Goal: Task Accomplishment & Management: Manage account settings

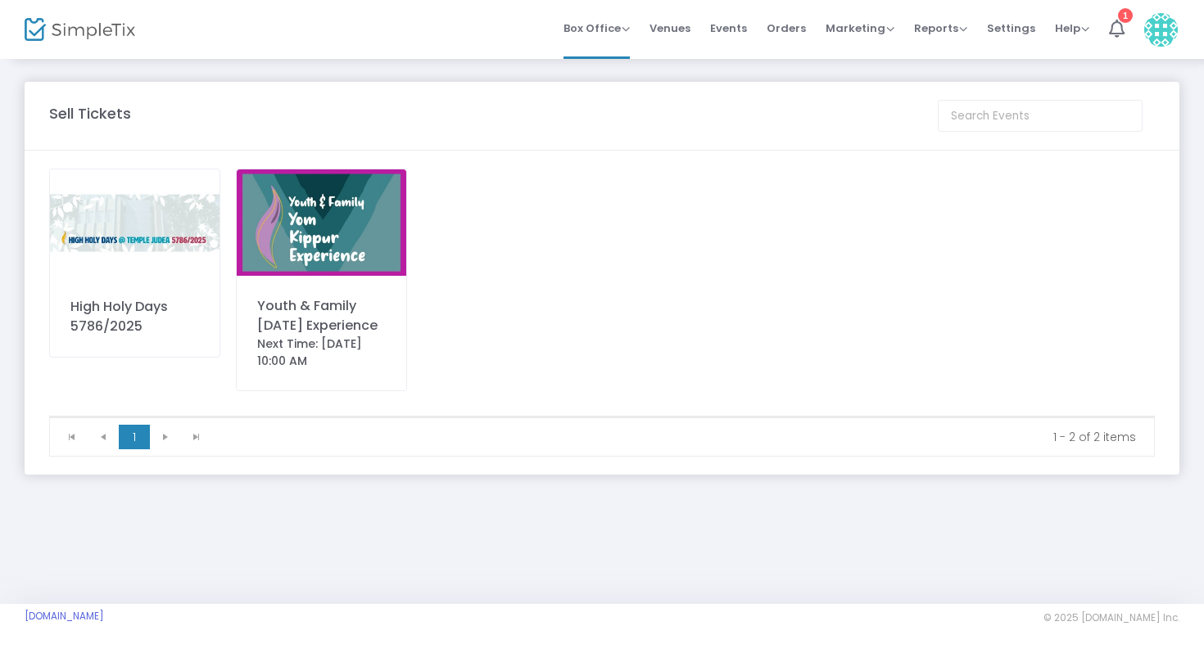
click at [137, 242] on img at bounding box center [134, 222] width 169 height 107
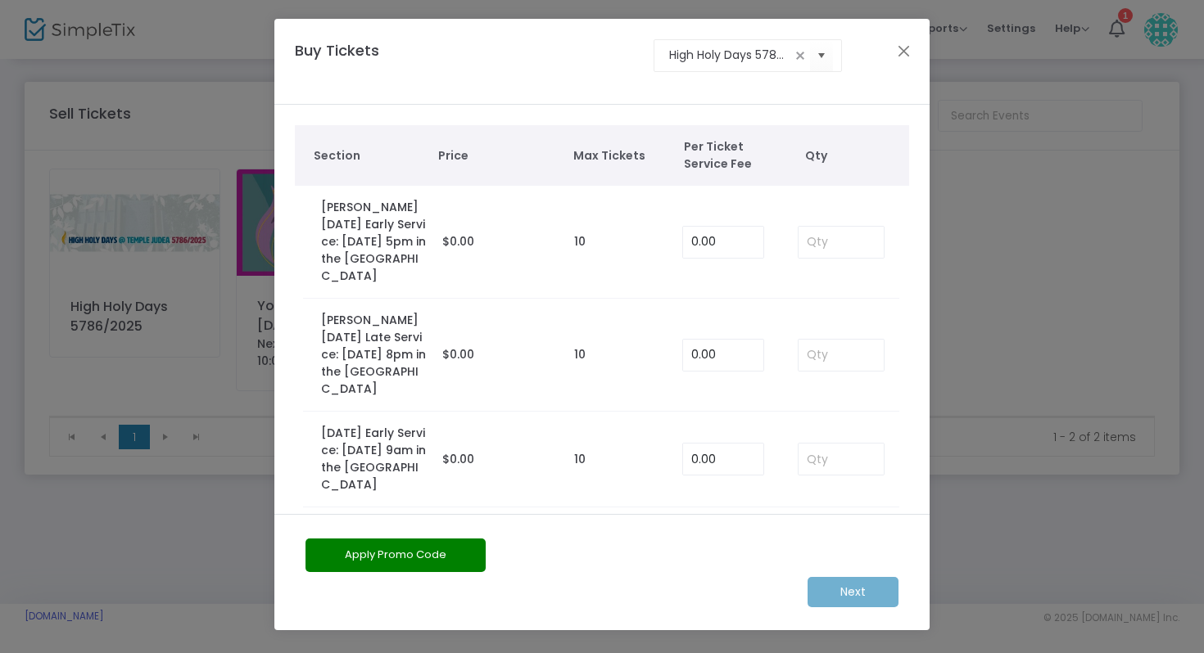
click at [206, 93] on ngb-modal-window "Buy Tickets High Holy Days 5786/2025 Section Price Max Tickets Per Ticket Servi…" at bounding box center [602, 326] width 1204 height 653
click at [894, 52] on button "Close" at bounding box center [903, 50] width 21 height 21
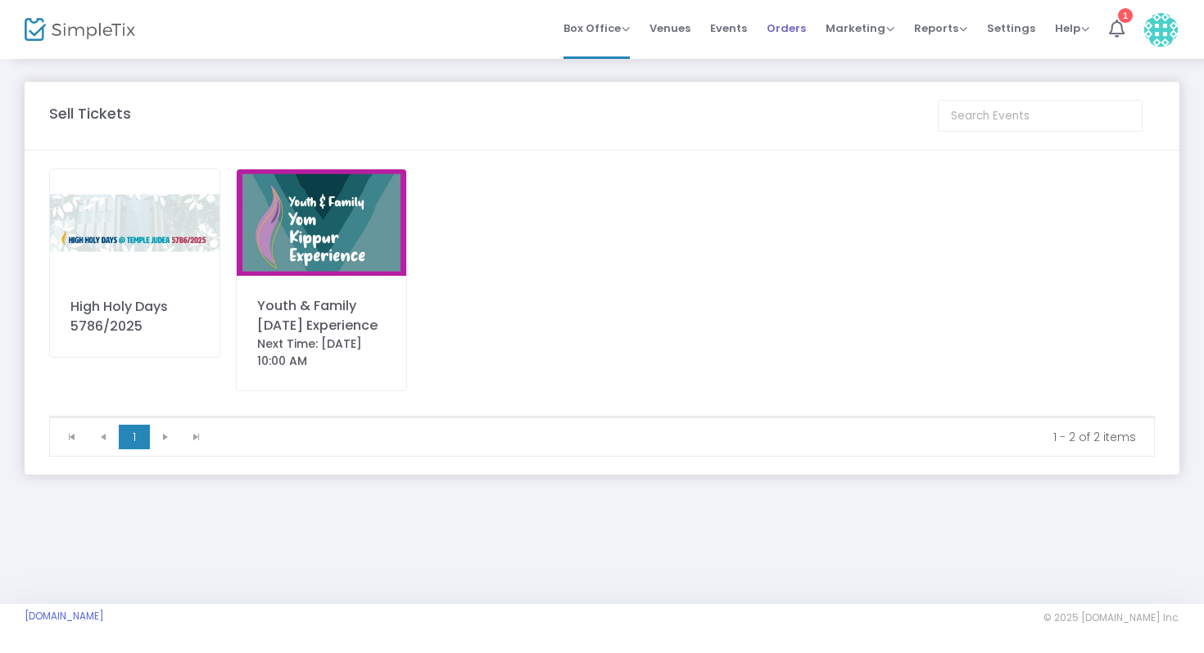
click at [783, 33] on span "Orders" at bounding box center [785, 28] width 39 height 42
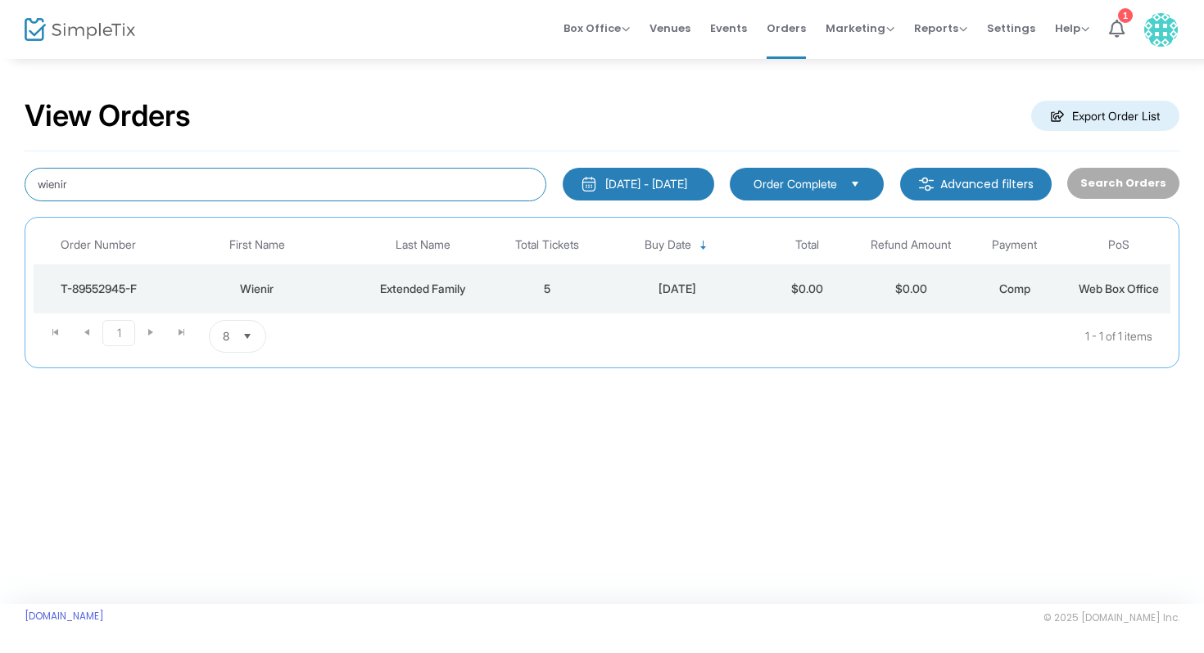
click at [169, 183] on input "wienir" at bounding box center [286, 185] width 522 height 34
drag, startPoint x: 169, startPoint y: 183, endPoint x: 0, endPoint y: 183, distance: 168.7
click at [0, 183] on div "View Orders Export Order List wienir [DATE] - [DATE] Last 30 Days [DATE] [DATE]…" at bounding box center [602, 241] width 1204 height 368
type input "[PERSON_NAME]"
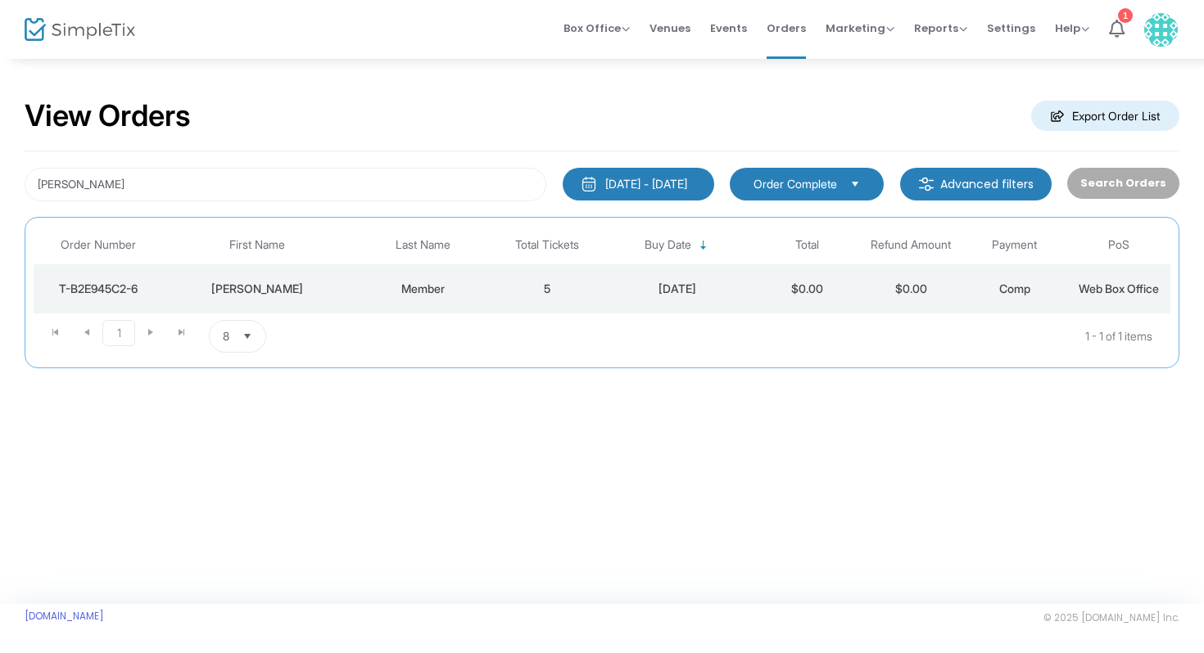
click at [323, 288] on div "[PERSON_NAME]" at bounding box center [256, 289] width 178 height 16
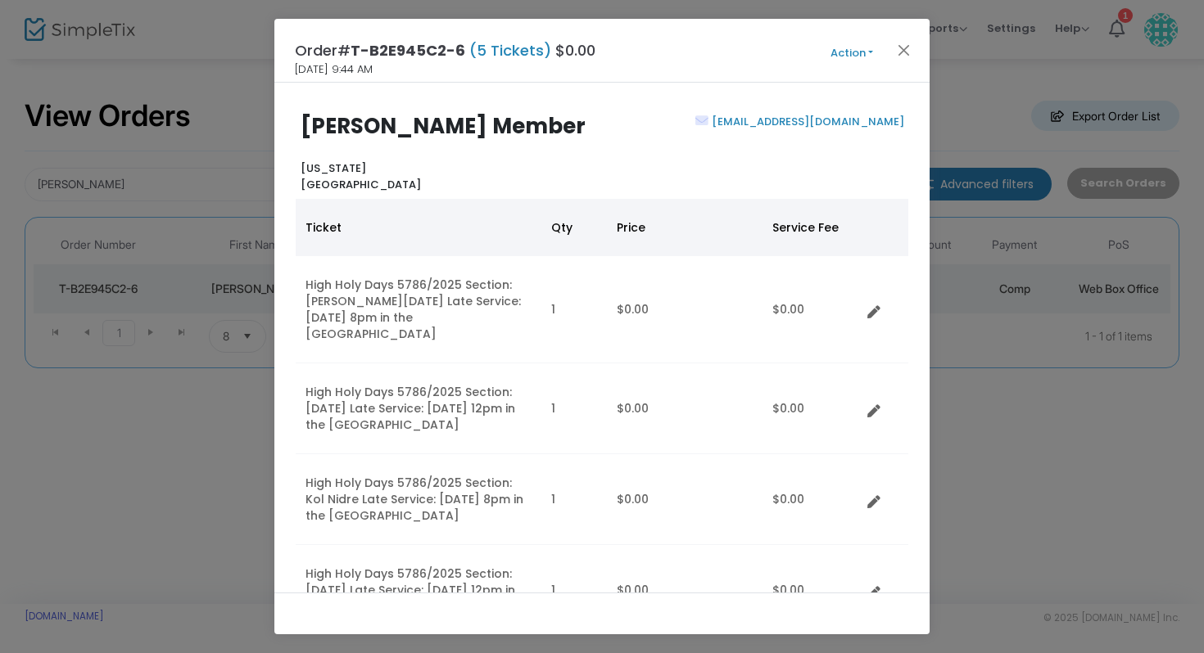
click at [865, 56] on button "Action" at bounding box center [851, 53] width 98 height 18
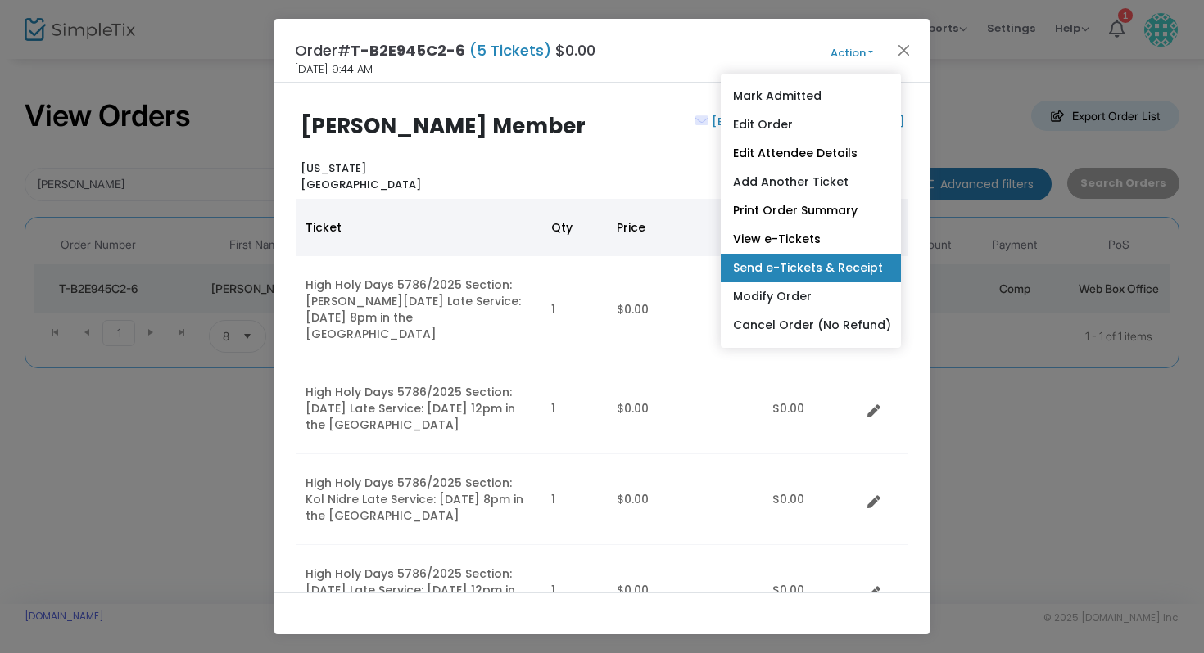
click at [820, 274] on link "Send e-Tickets & Receipt" at bounding box center [810, 268] width 180 height 29
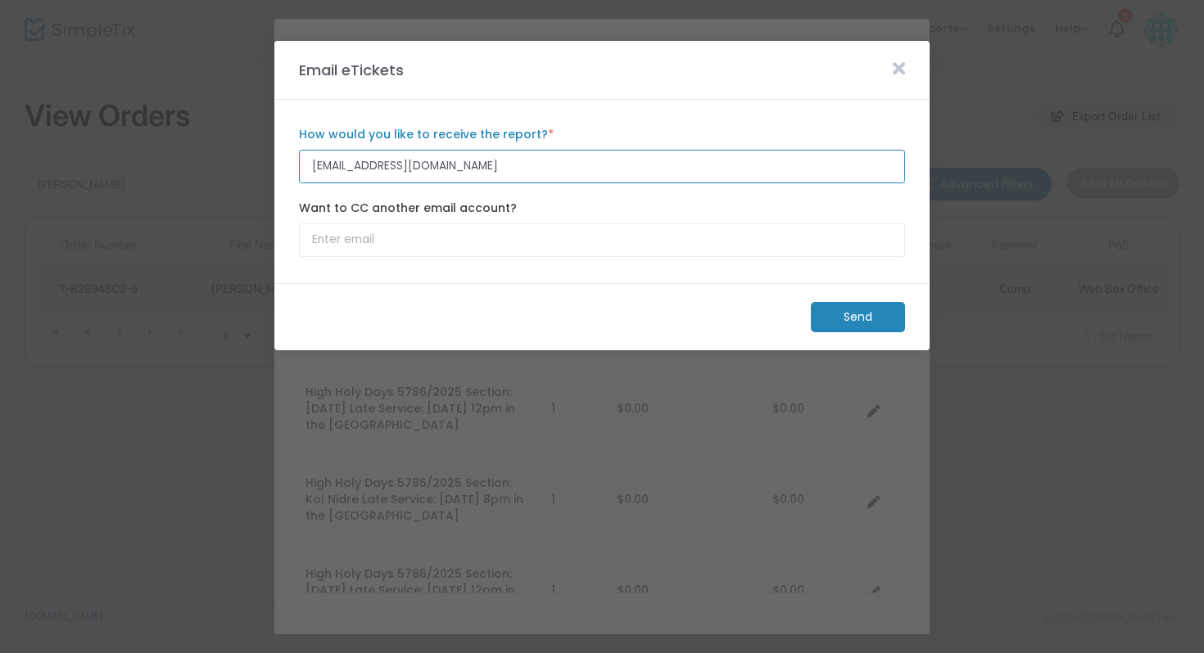
drag, startPoint x: 513, startPoint y: 165, endPoint x: 213, endPoint y: 152, distance: 300.7
click at [213, 653] on m-modal-dialog "Email eTickets [EMAIL_ADDRESS][DOMAIN_NAME] How would you like to receive the r…" at bounding box center [602, 653] width 1204 height 0
click at [432, 163] on input "rhoffman" at bounding box center [602, 167] width 606 height 34
type input "[EMAIL_ADDRESS][DOMAIN_NAME]"
click at [608, 94] on m-panel-header "Email eTickets" at bounding box center [601, 70] width 655 height 59
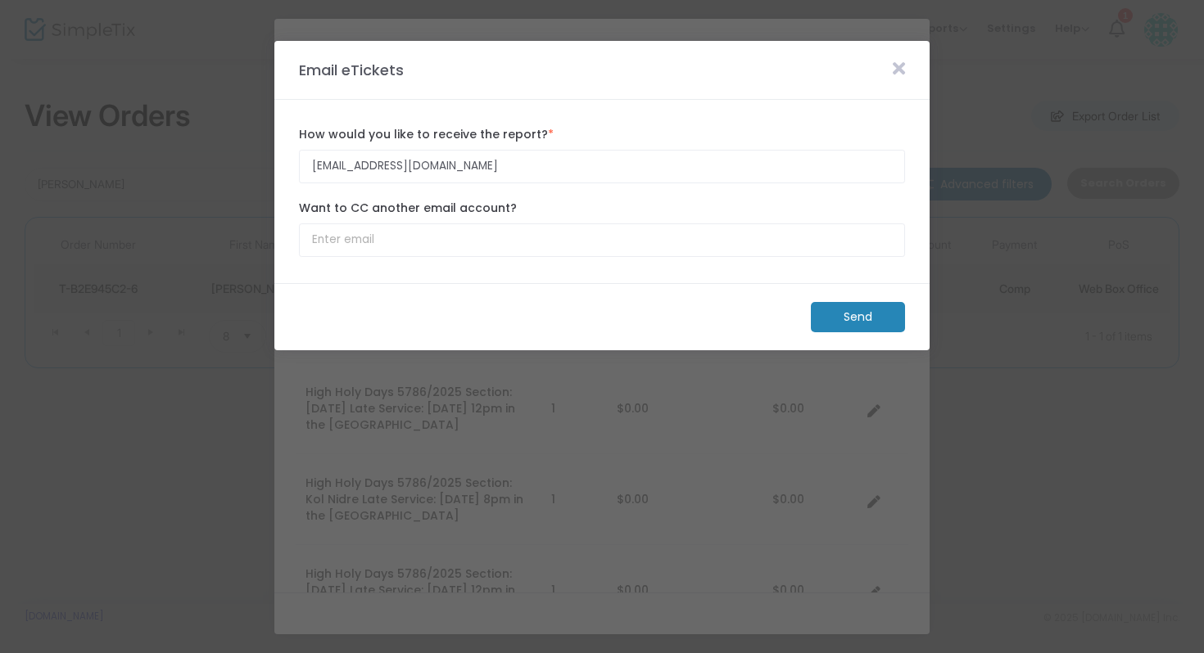
click at [873, 322] on m-button "Send" at bounding box center [858, 317] width 94 height 30
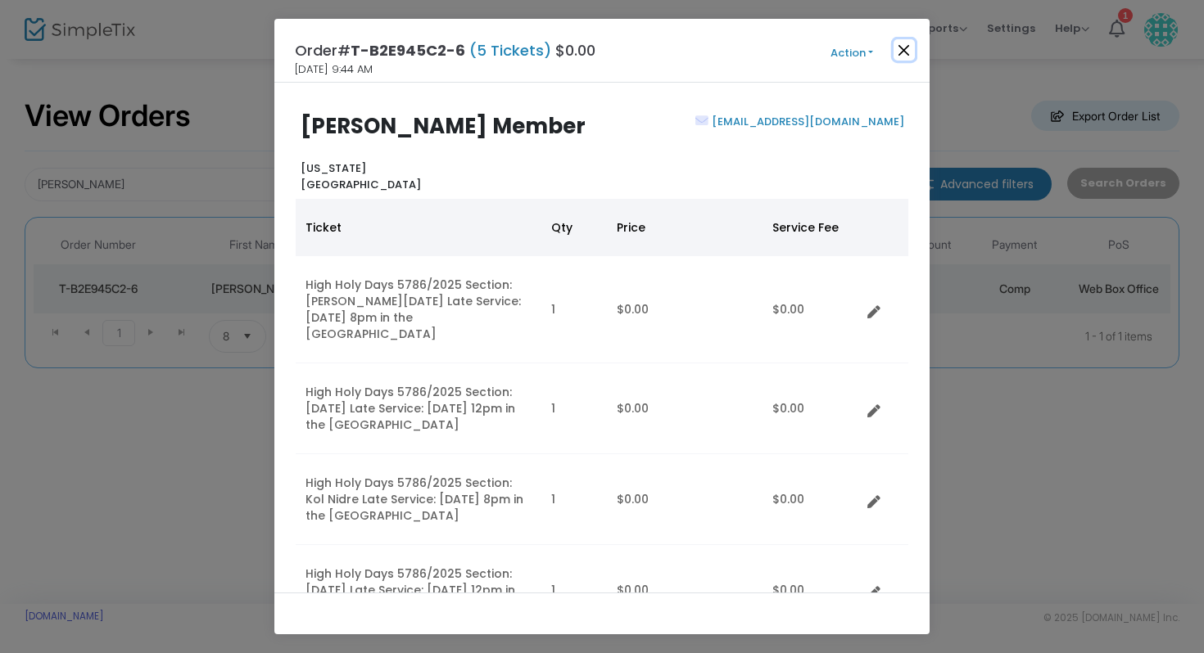
click at [903, 48] on button "Close" at bounding box center [903, 49] width 21 height 21
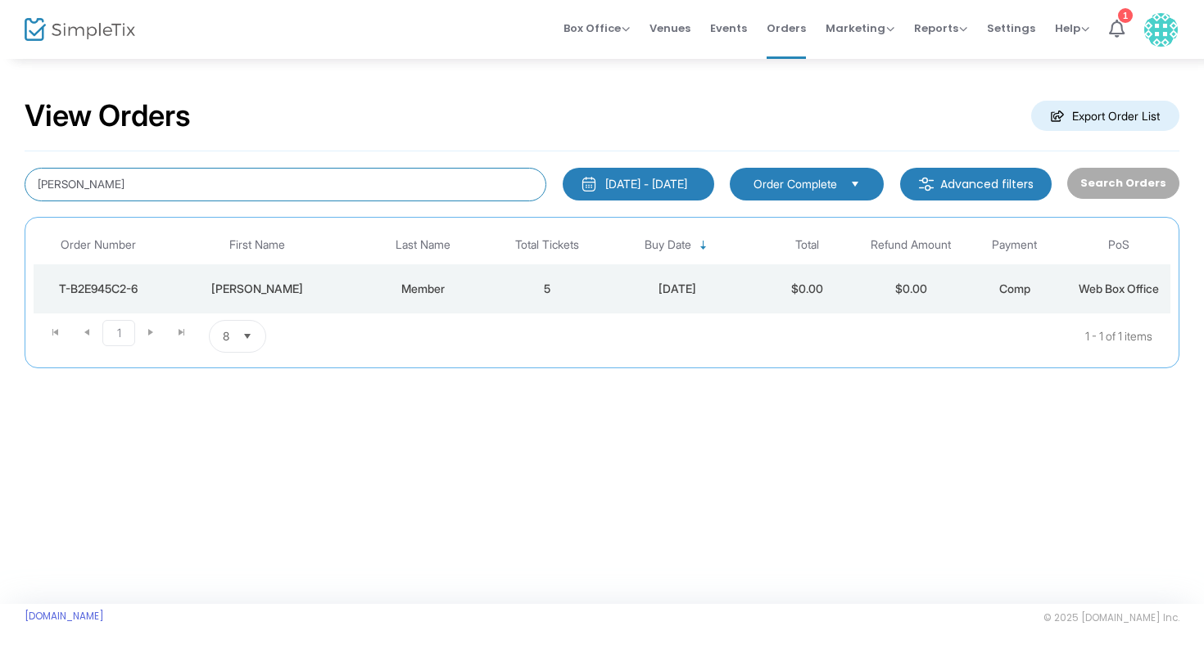
drag, startPoint x: 206, startPoint y: 186, endPoint x: 33, endPoint y: 184, distance: 173.6
click at [36, 184] on input "[PERSON_NAME]" at bounding box center [286, 185] width 522 height 34
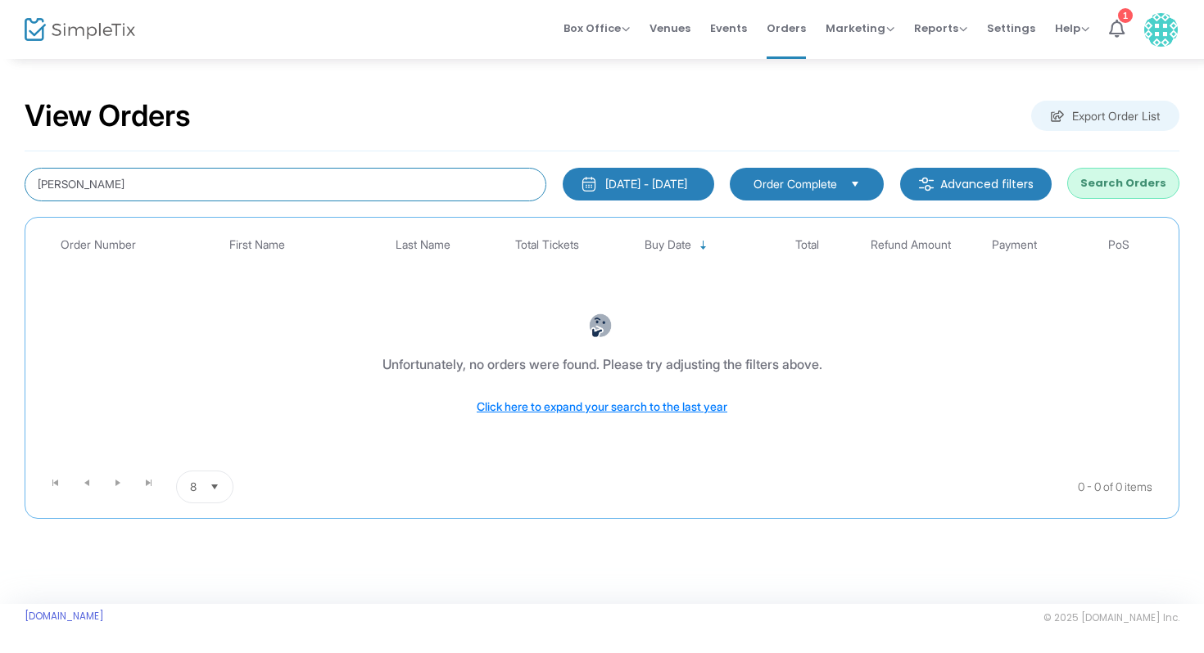
type input "[PERSON_NAME]"
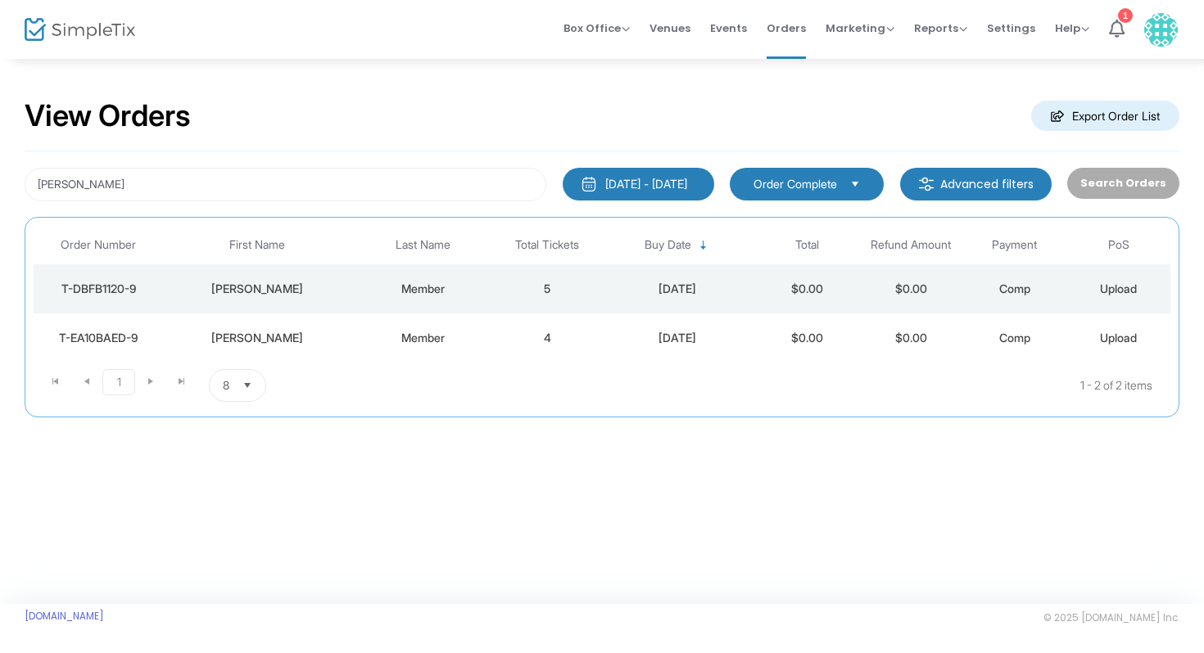
click at [276, 296] on div "[PERSON_NAME]" at bounding box center [256, 289] width 178 height 16
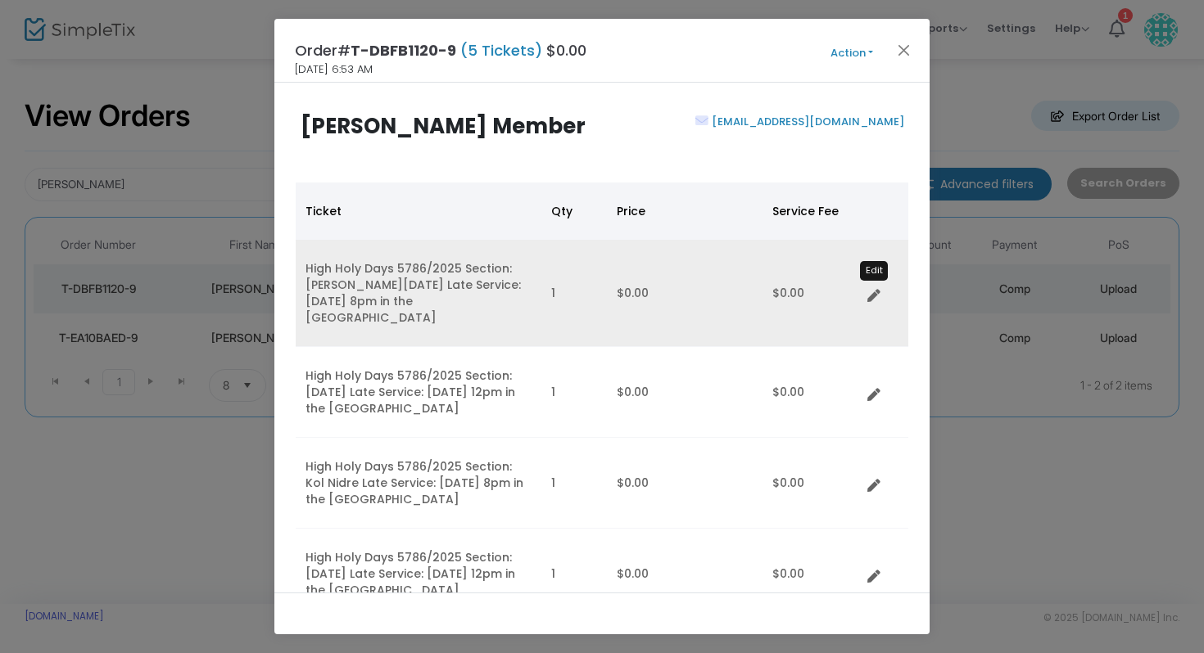
click at [876, 290] on icon "Data table" at bounding box center [873, 296] width 13 height 13
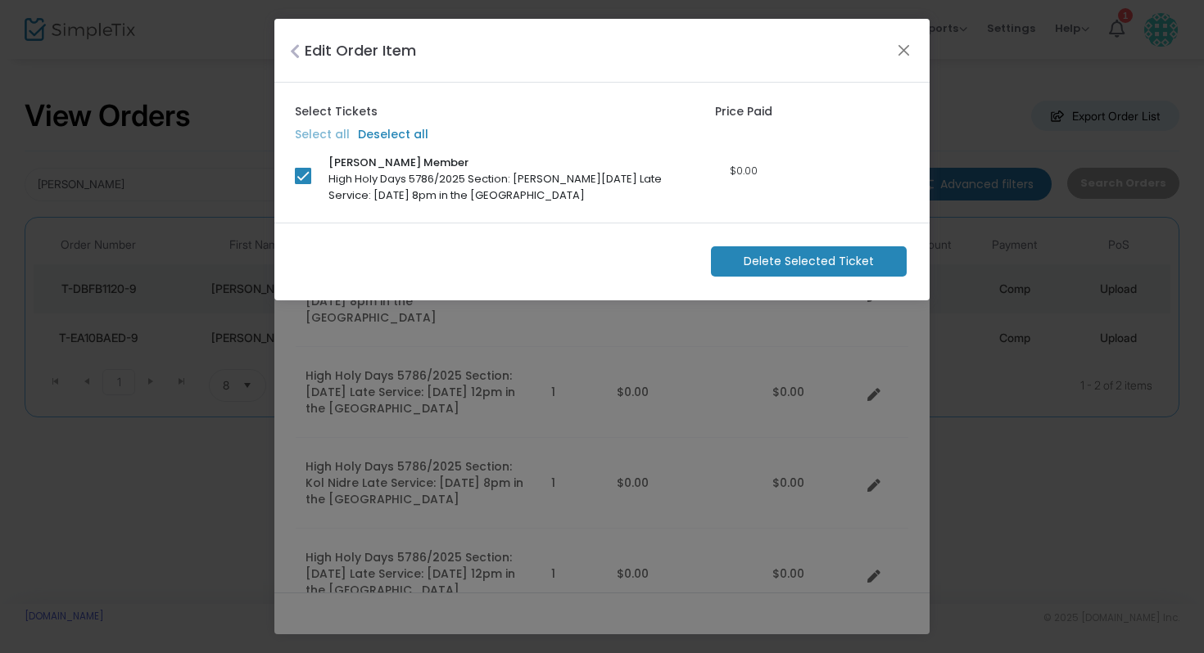
click at [817, 267] on span "Delete Selected Ticket" at bounding box center [808, 261] width 130 height 17
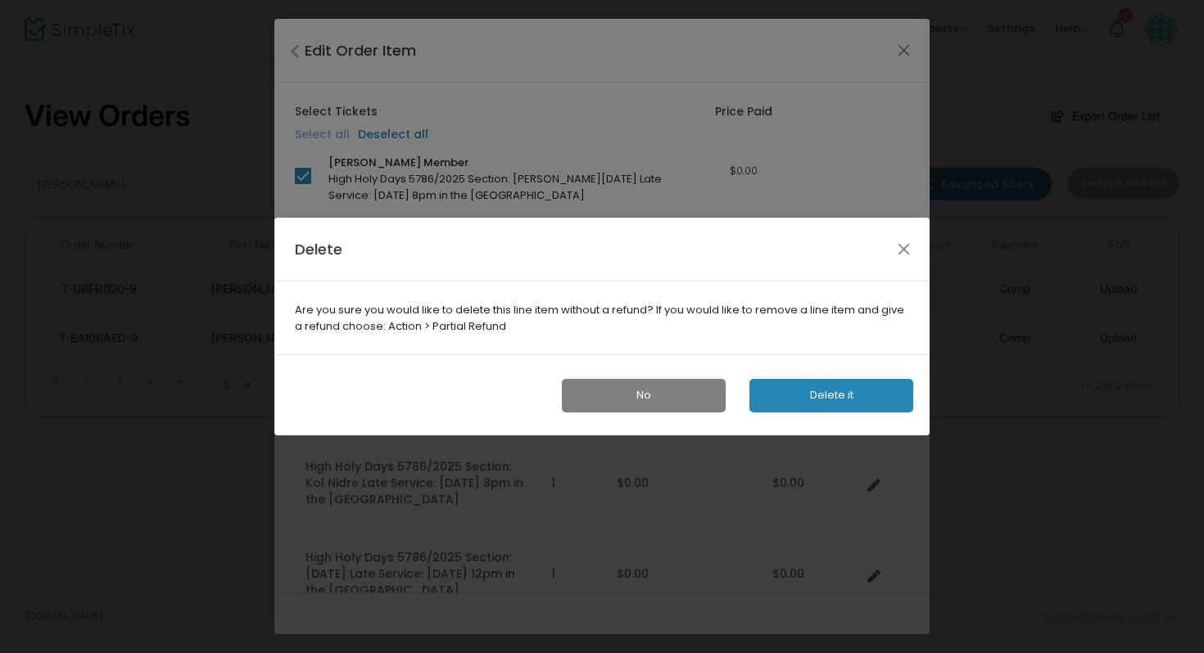
click at [813, 395] on button "Delete it" at bounding box center [831, 396] width 164 height 34
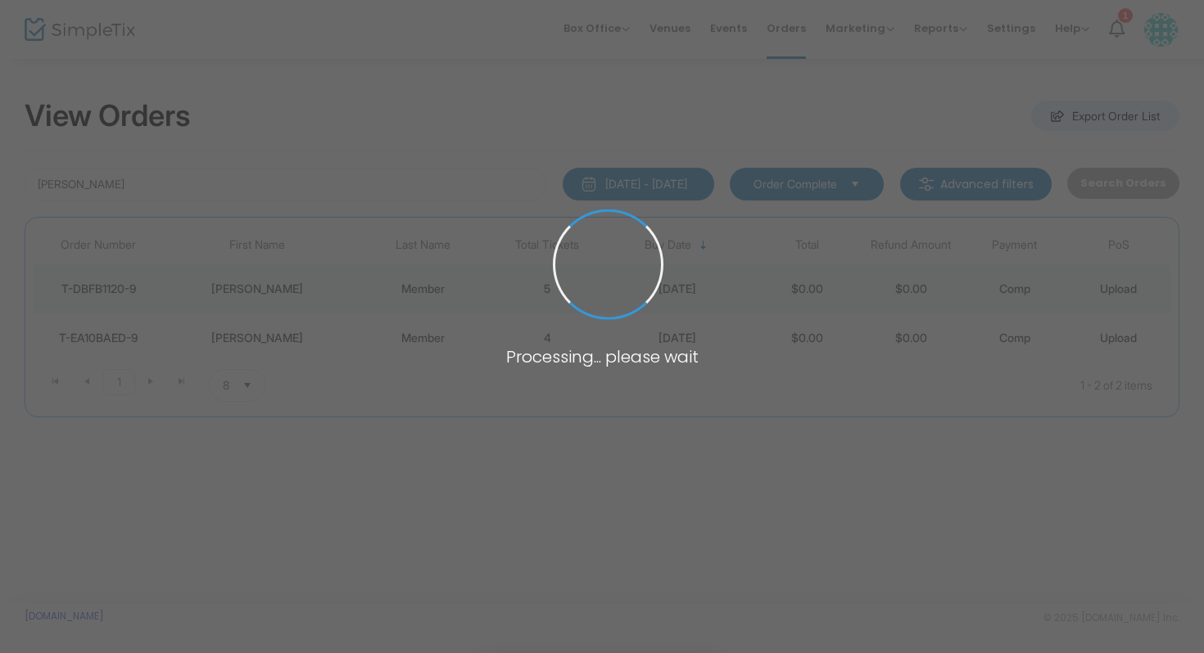
scroll to position [102, 0]
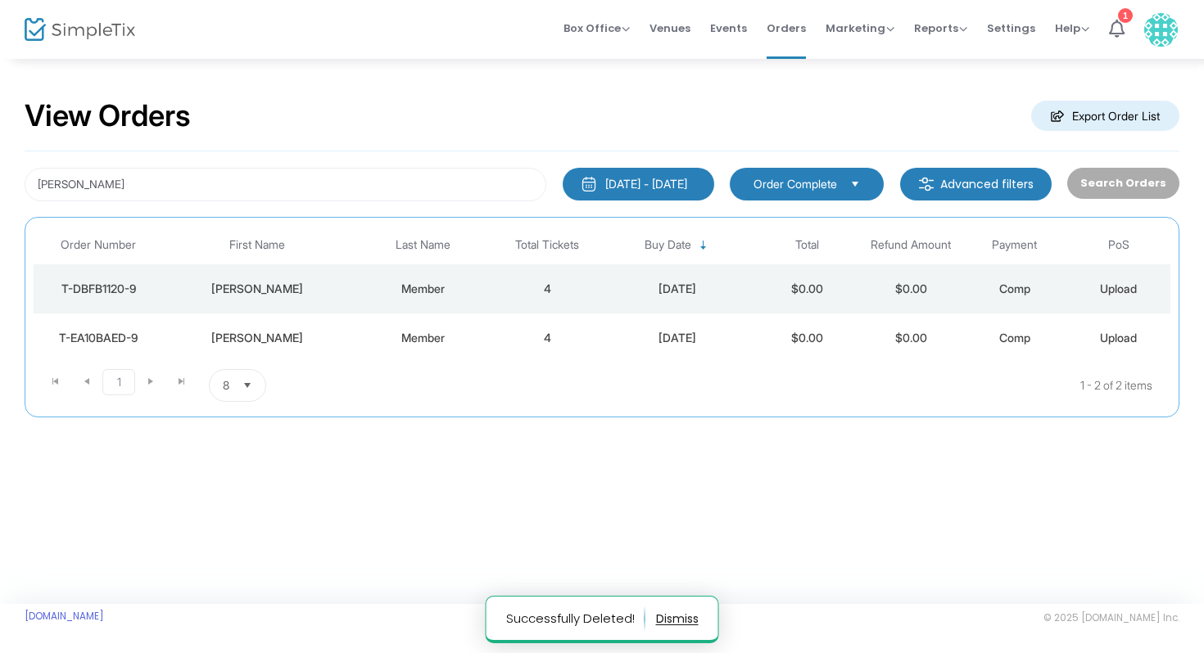
click at [481, 289] on div "Member" at bounding box center [423, 289] width 137 height 16
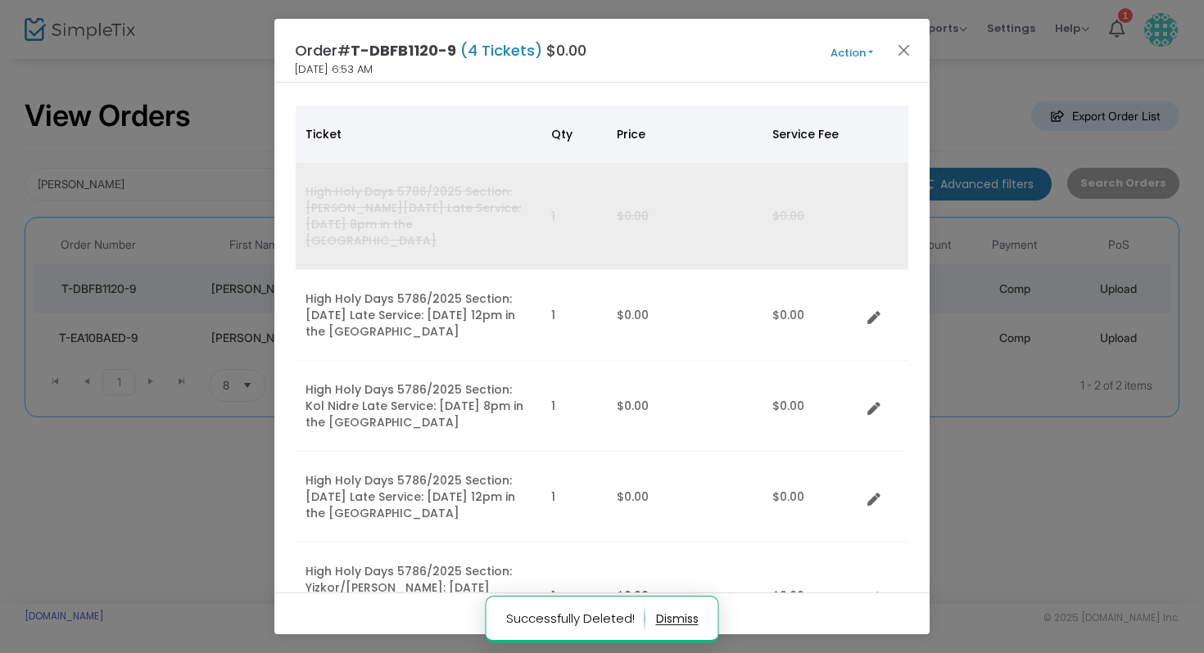
scroll to position [83, 0]
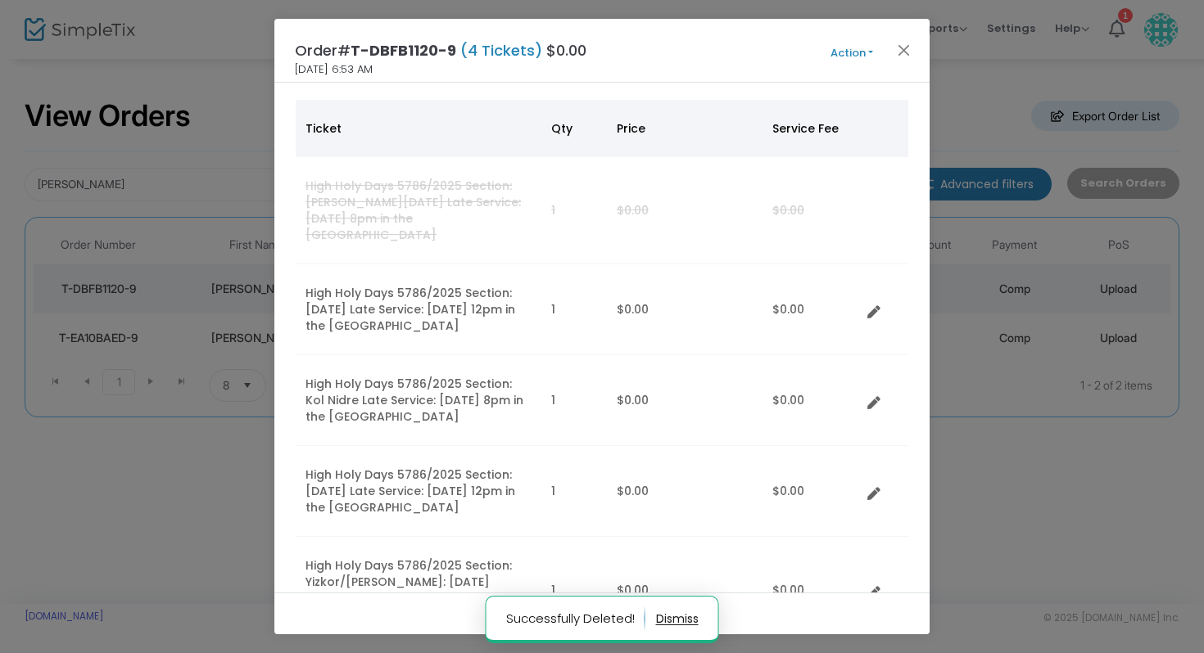
click at [843, 57] on button "Action" at bounding box center [851, 53] width 98 height 18
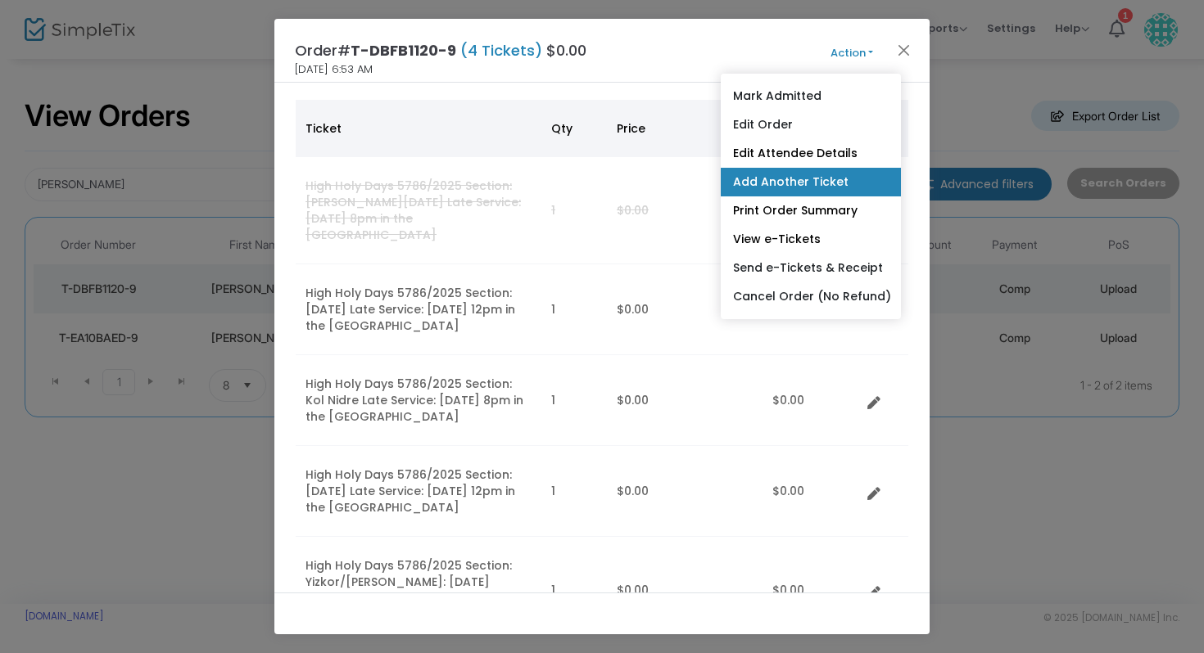
click at [781, 178] on link "Add Another Ticket" at bounding box center [810, 182] width 180 height 29
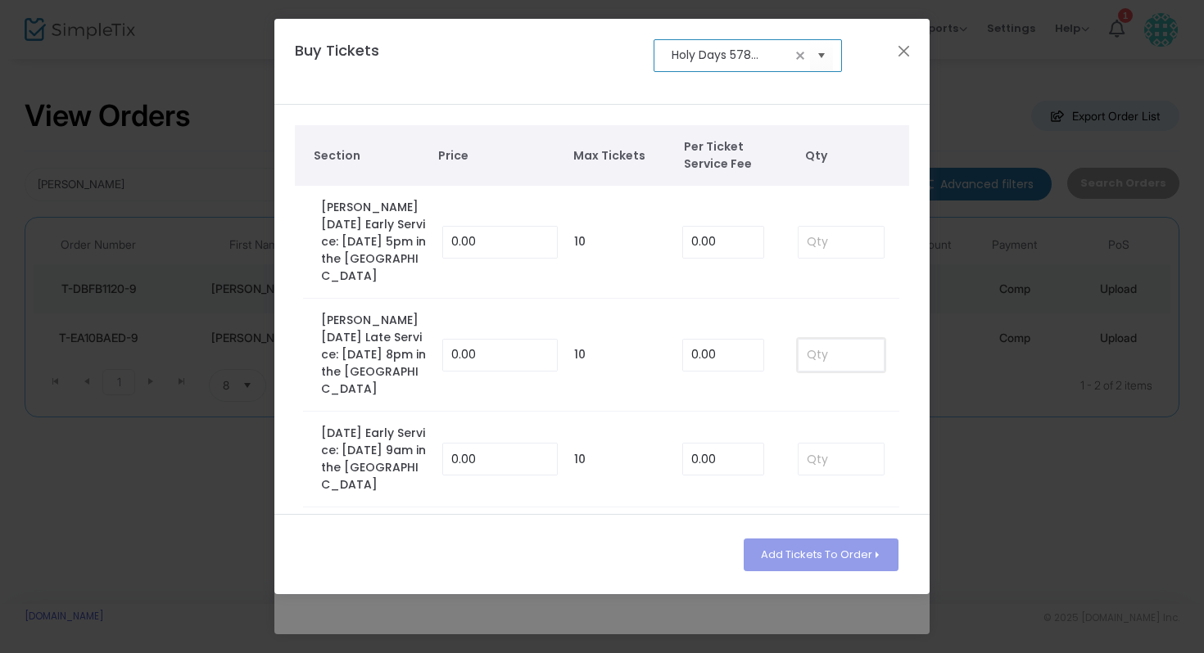
scroll to position [0, 0]
click at [817, 349] on input at bounding box center [840, 355] width 85 height 31
click at [813, 238] on input at bounding box center [840, 242] width 85 height 31
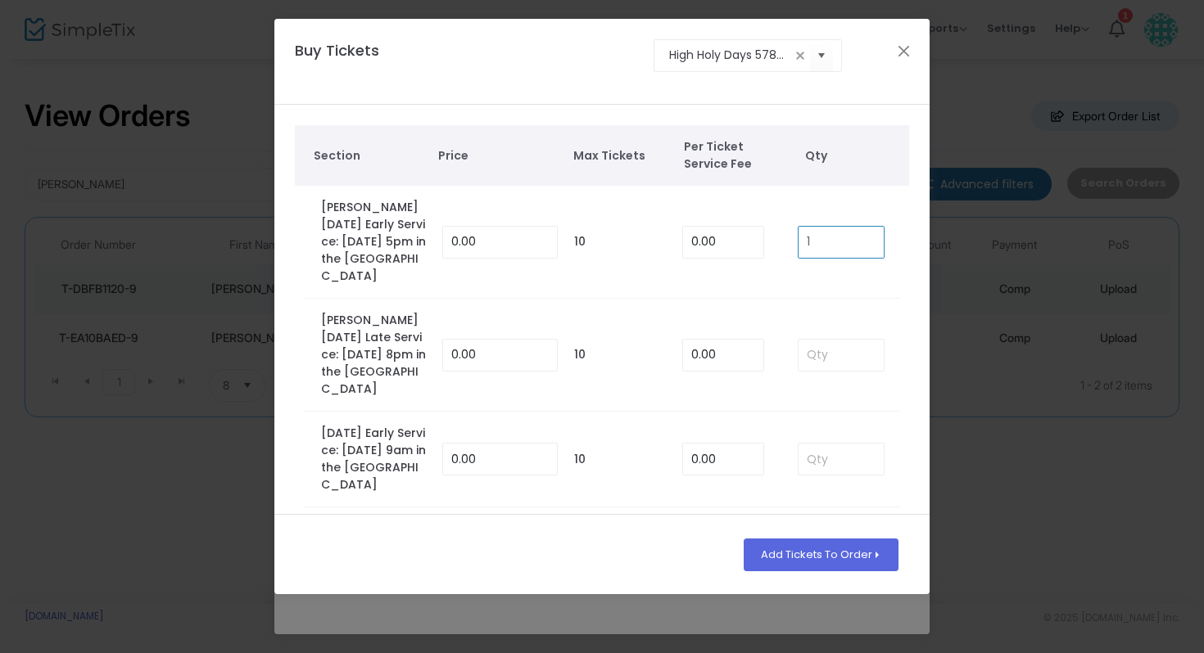
type input "1"
click at [788, 296] on td "1" at bounding box center [840, 242] width 118 height 113
click at [812, 546] on button "Add Tickets To Order" at bounding box center [820, 555] width 155 height 33
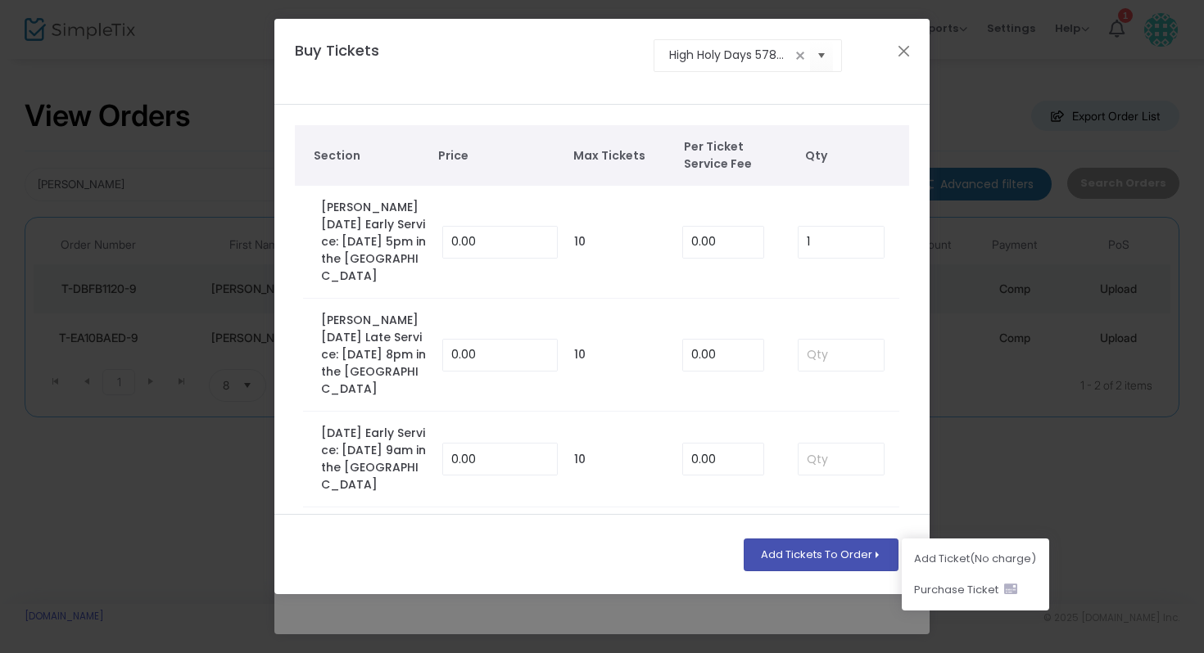
click at [912, 556] on li "Add Ticket (No charge)" at bounding box center [974, 559] width 147 height 31
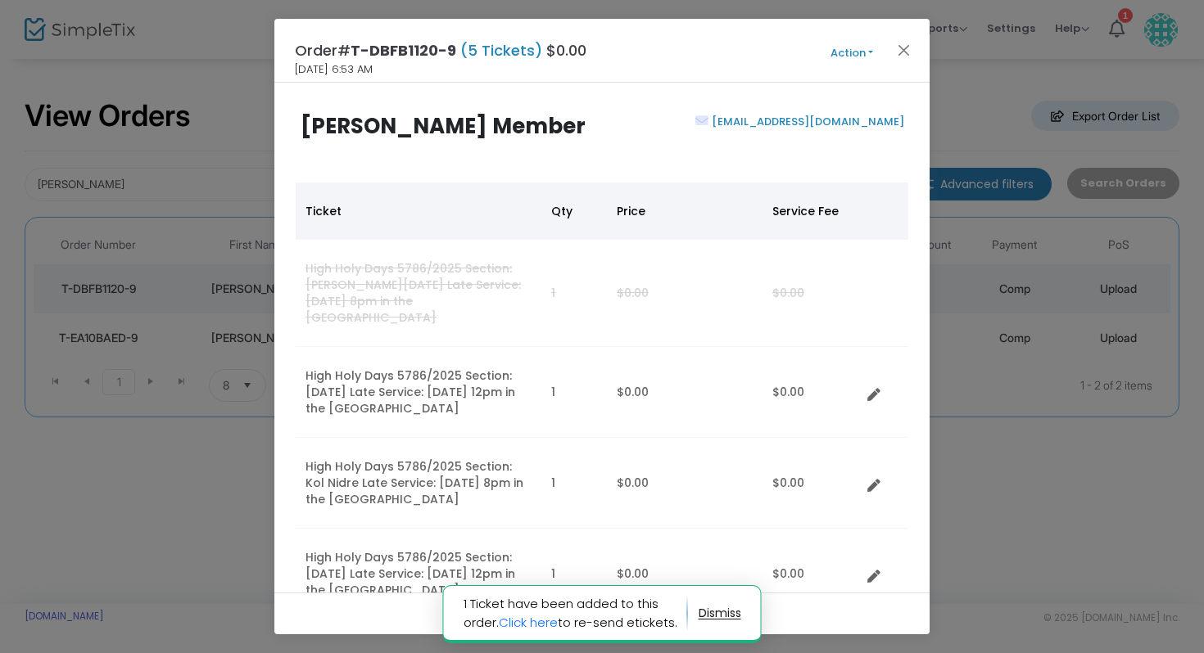
click at [845, 45] on button "Action" at bounding box center [851, 53] width 98 height 18
